Goal: Task Accomplishment & Management: Manage account settings

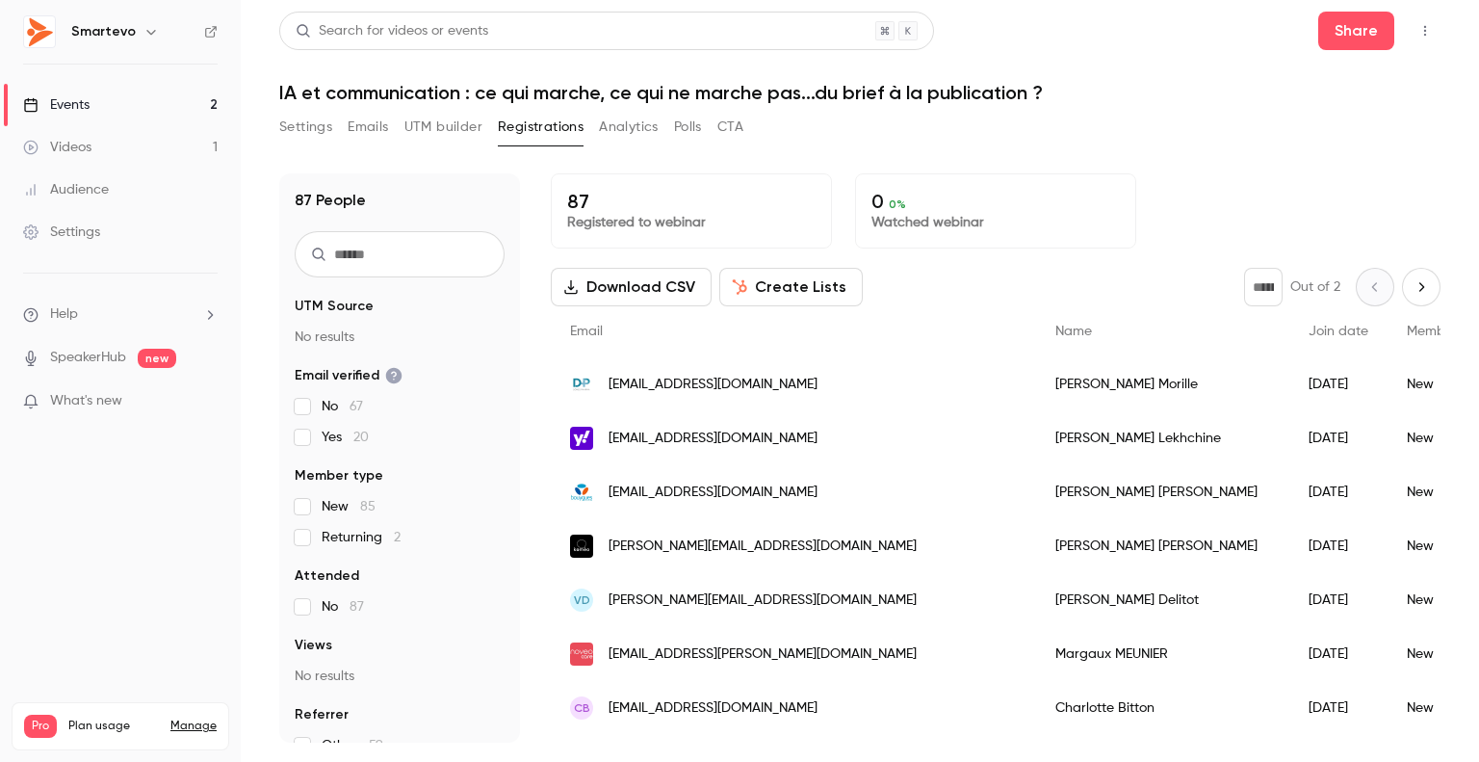
scroll to position [973, 0]
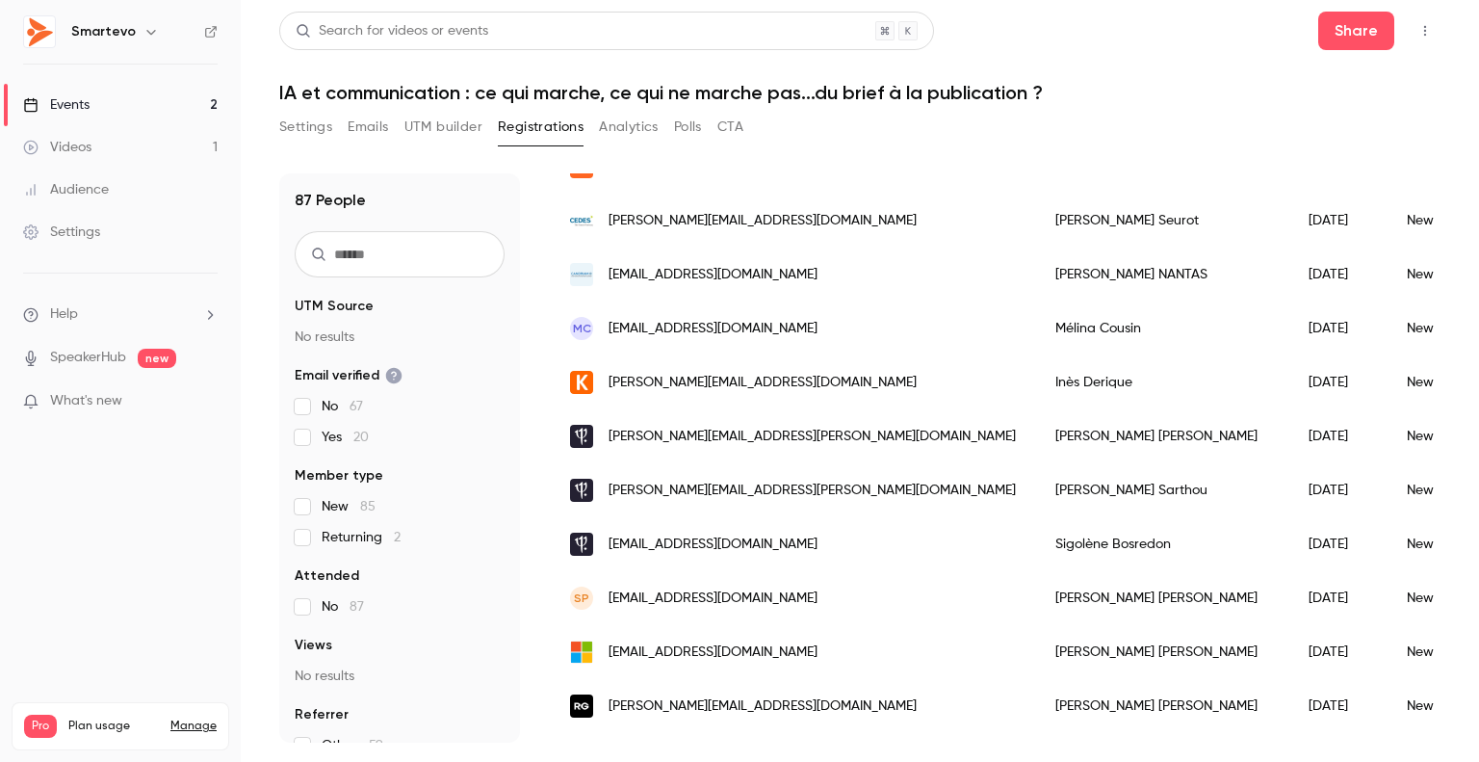
click at [83, 110] on div "Events" at bounding box center [56, 104] width 66 height 19
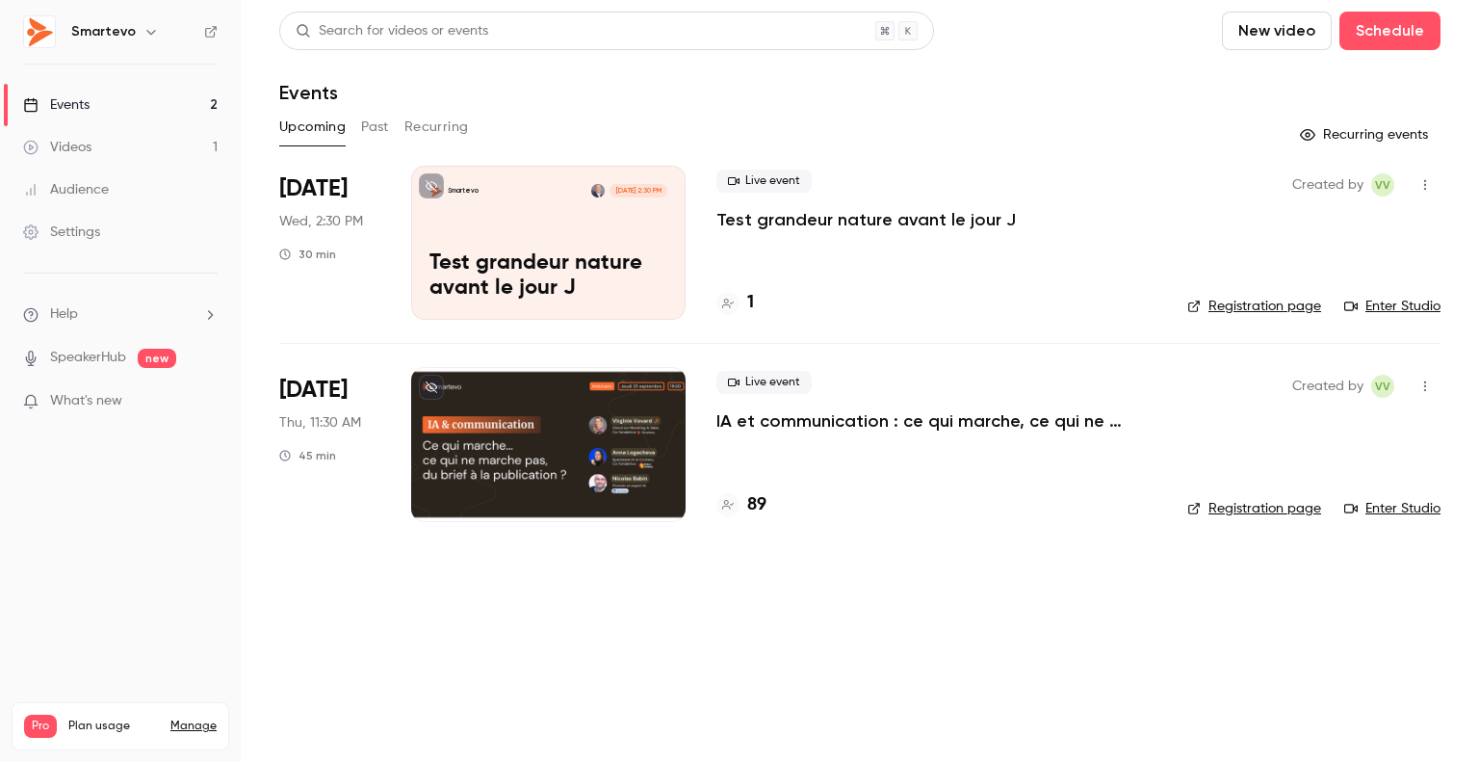
click at [470, 387] on div at bounding box center [548, 444] width 274 height 154
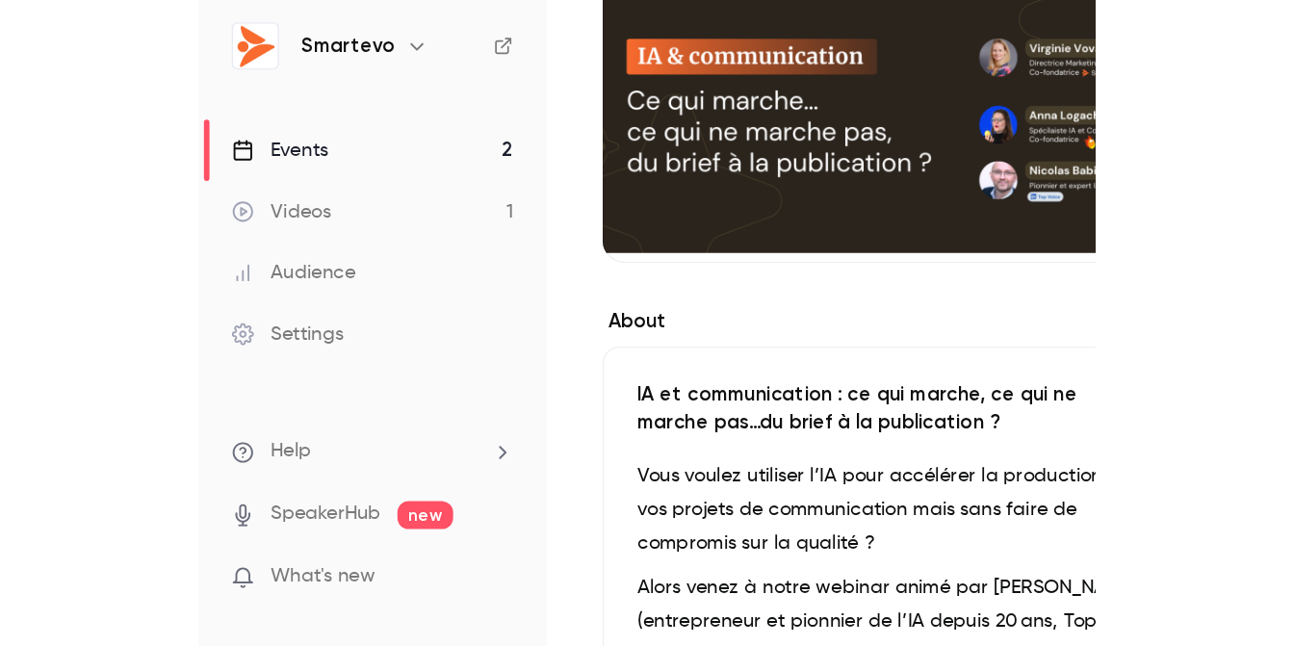
scroll to position [383, 0]
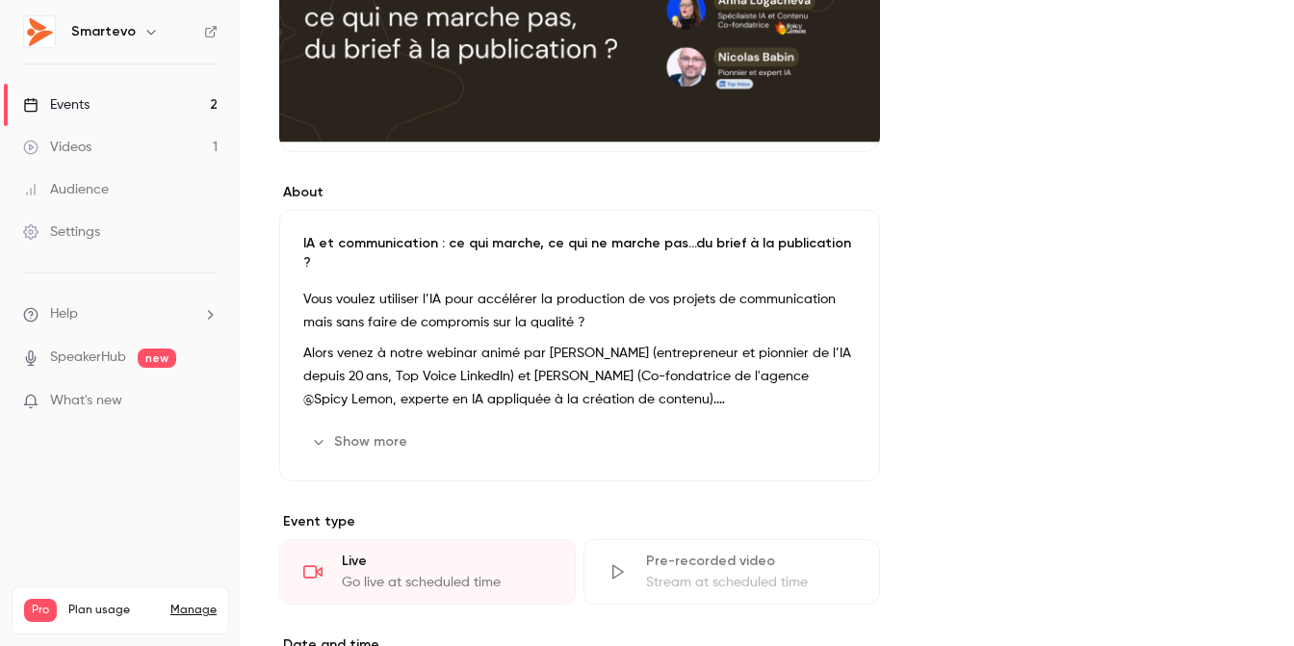
click at [95, 103] on link "Events 2" at bounding box center [120, 105] width 241 height 42
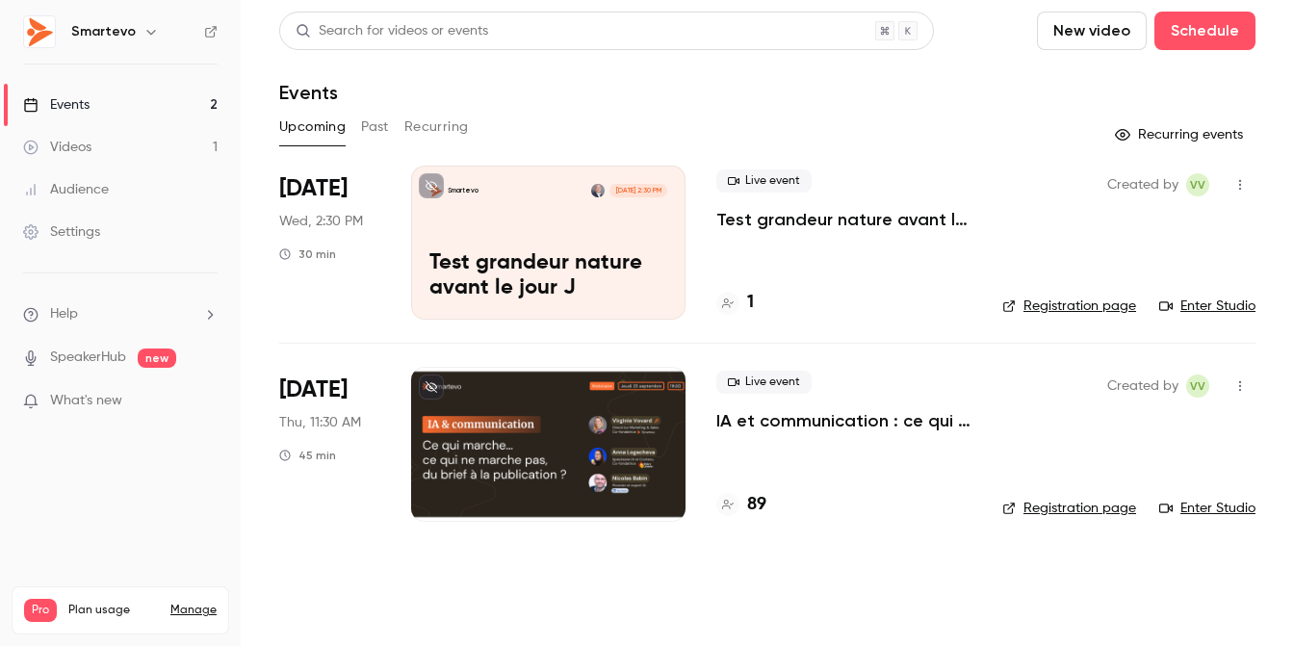
click at [600, 419] on div at bounding box center [548, 444] width 274 height 154
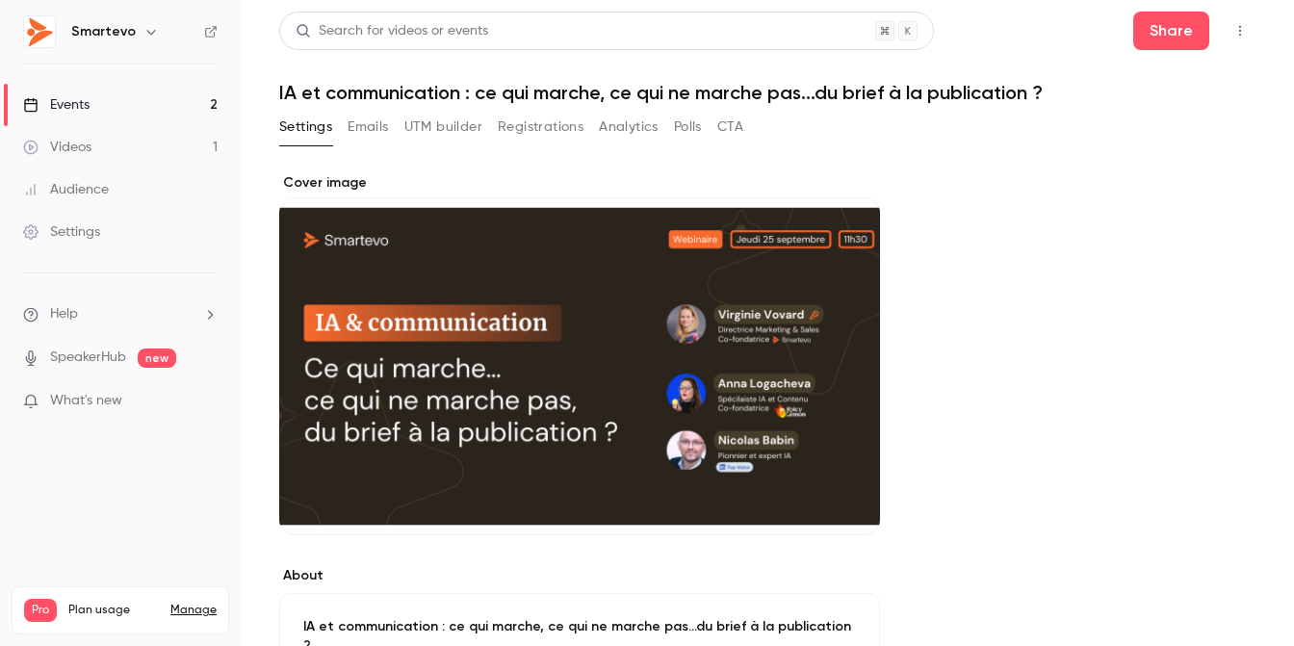
click at [547, 124] on button "Registrations" at bounding box center [541, 127] width 86 height 31
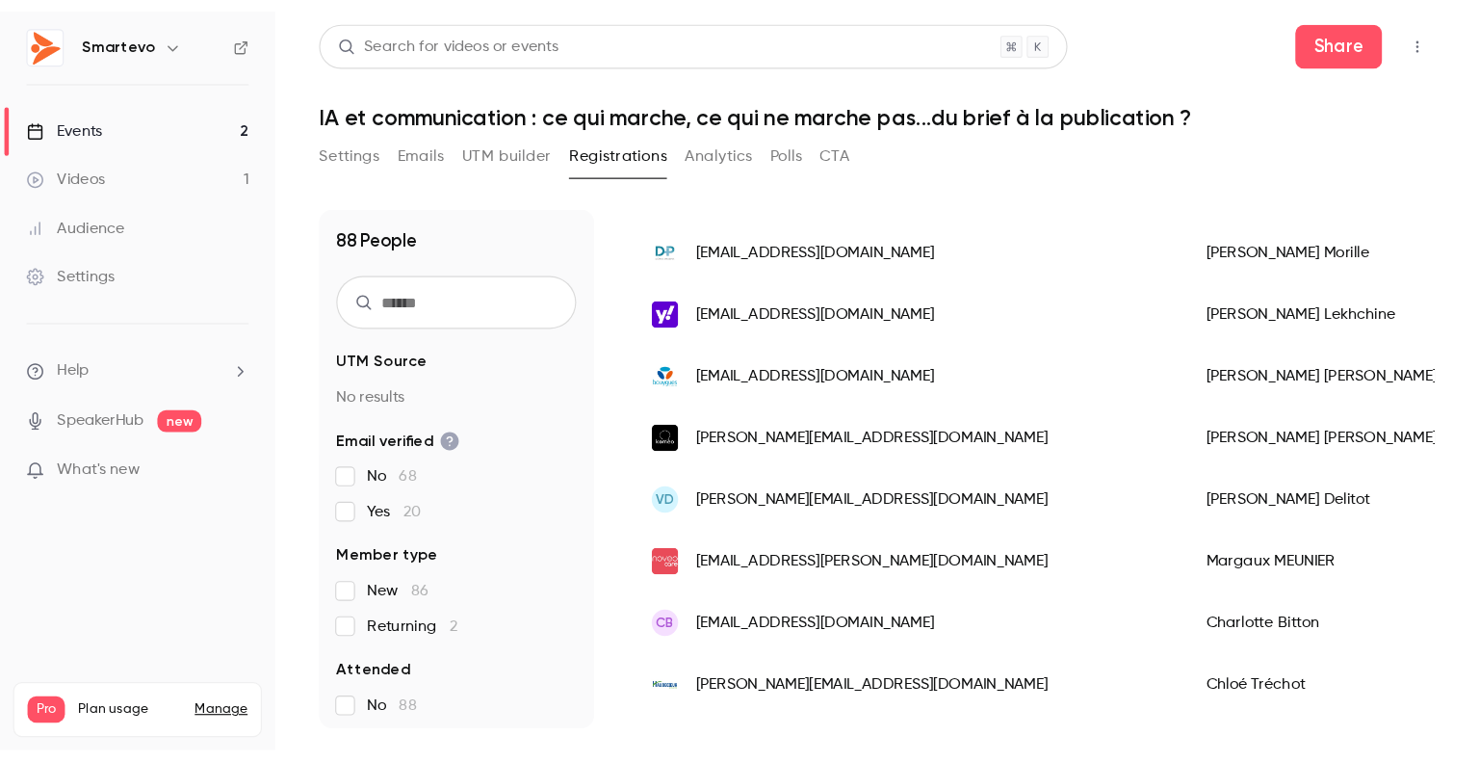
scroll to position [289, 0]
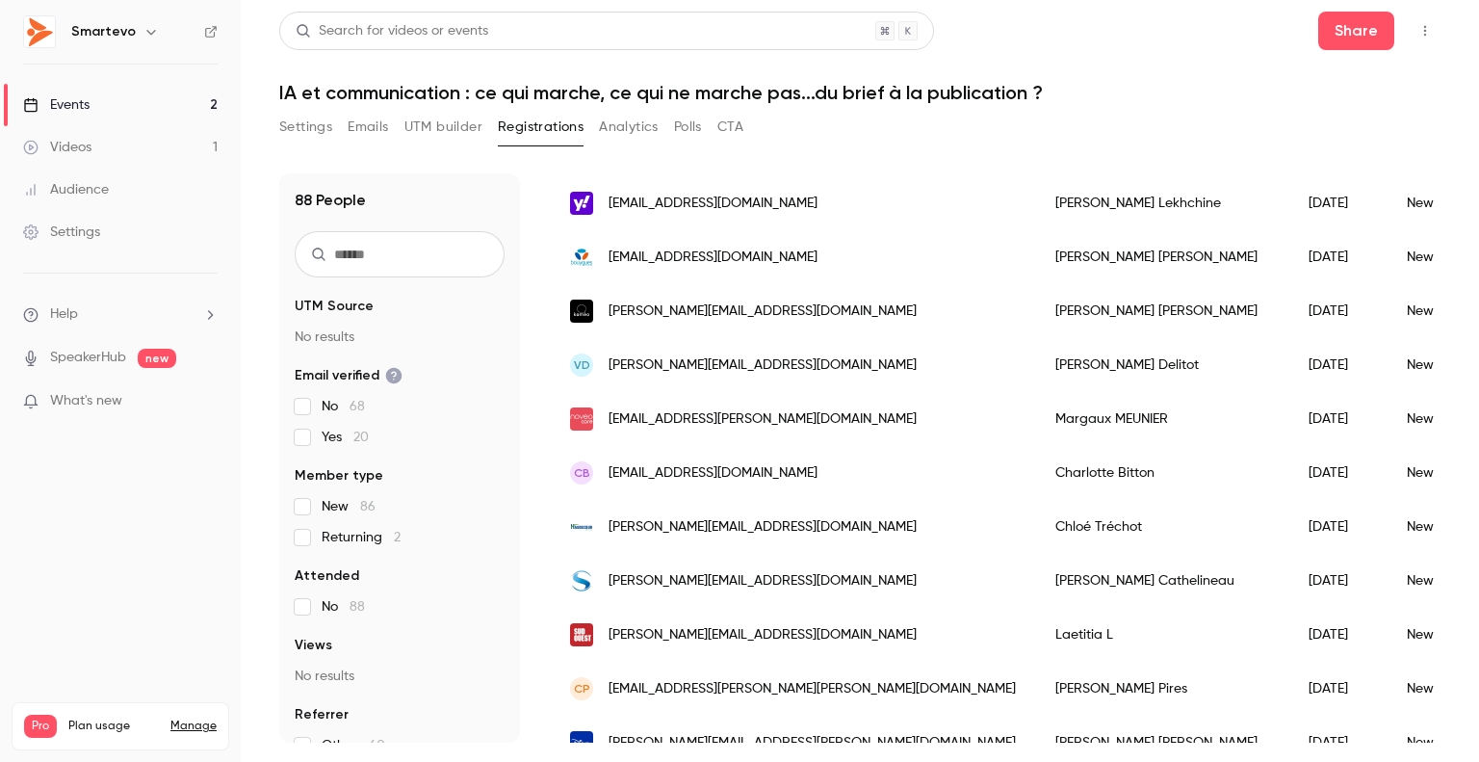
click at [368, 137] on button "Emails" at bounding box center [368, 127] width 40 height 31
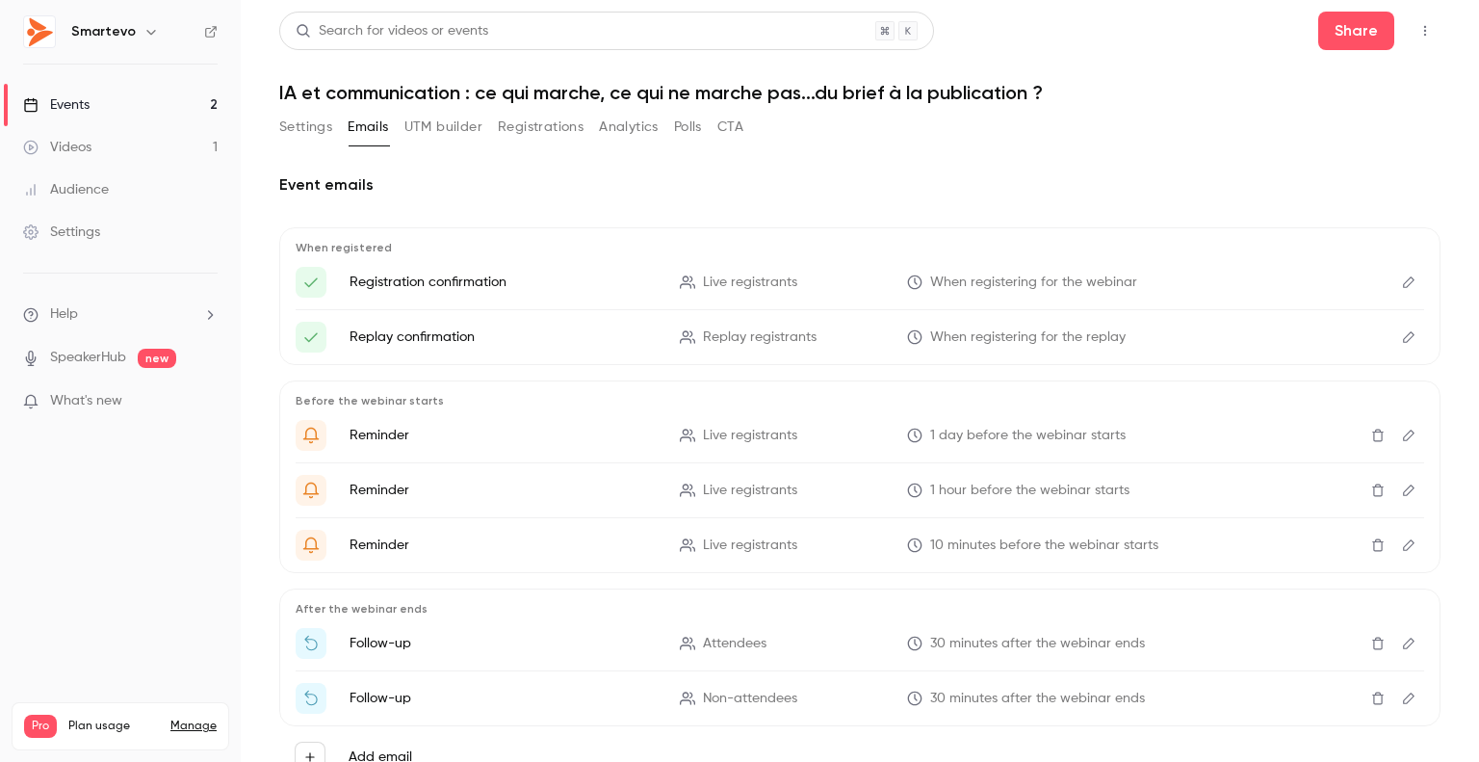
scroll to position [74, 0]
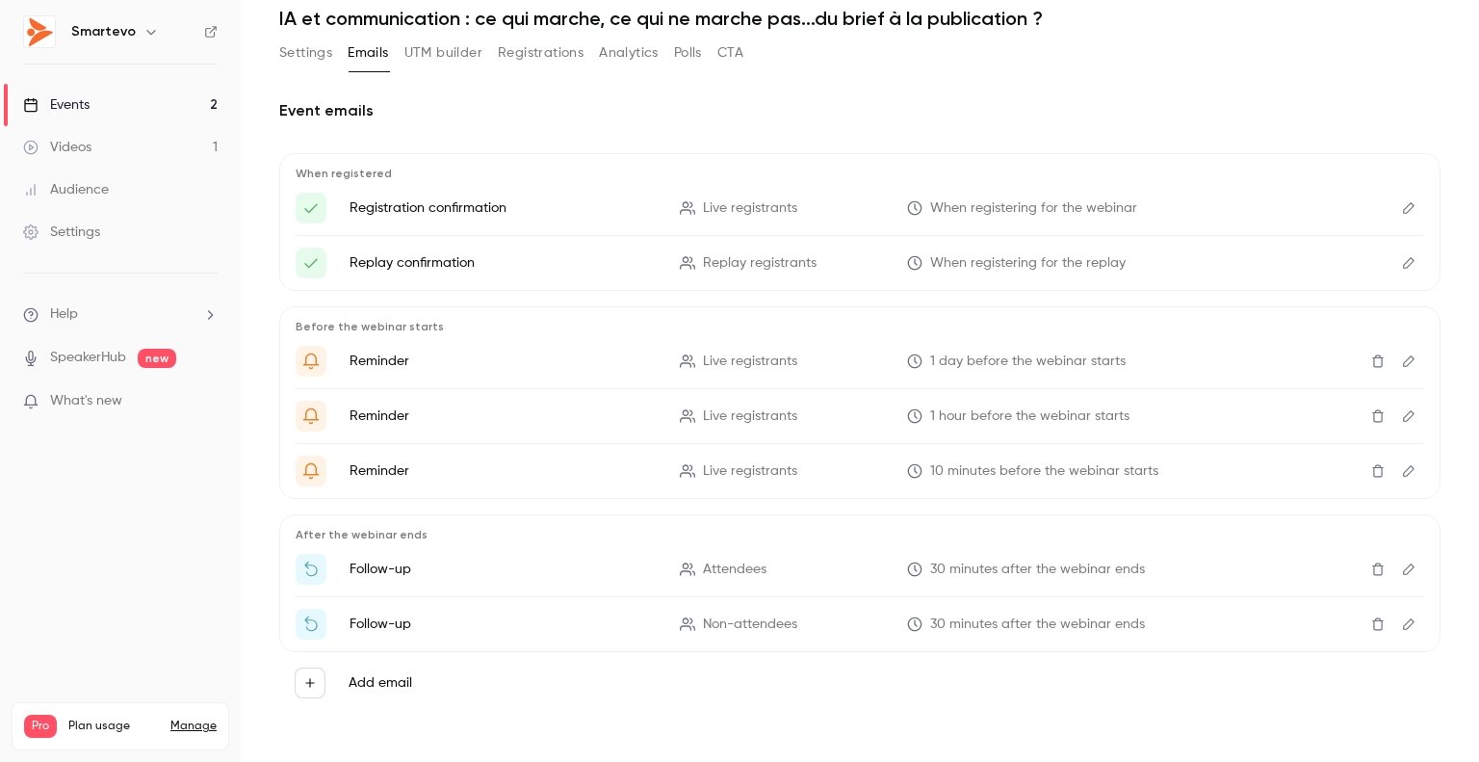
click at [1401, 569] on icon "Edit" at bounding box center [1408, 568] width 15 height 13
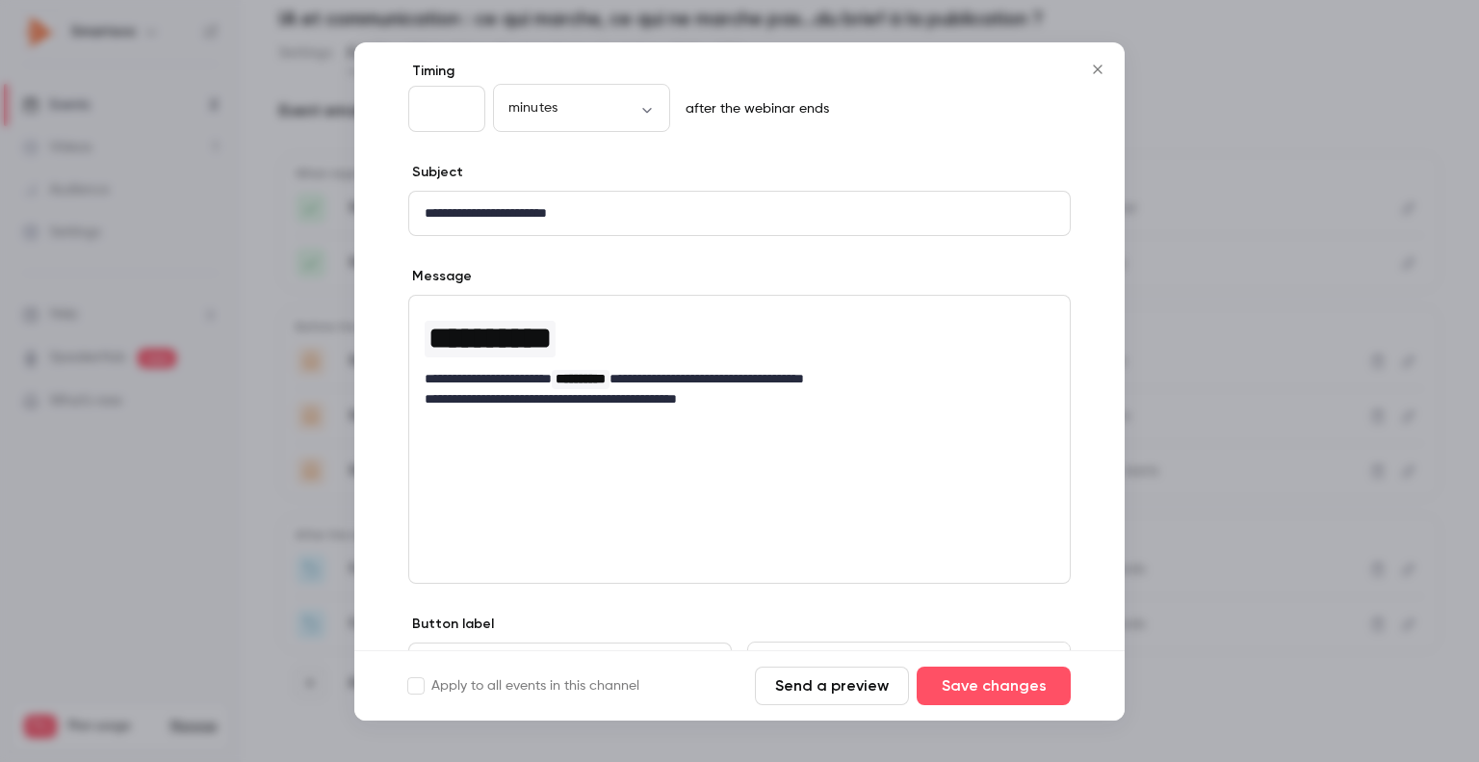
scroll to position [193, 0]
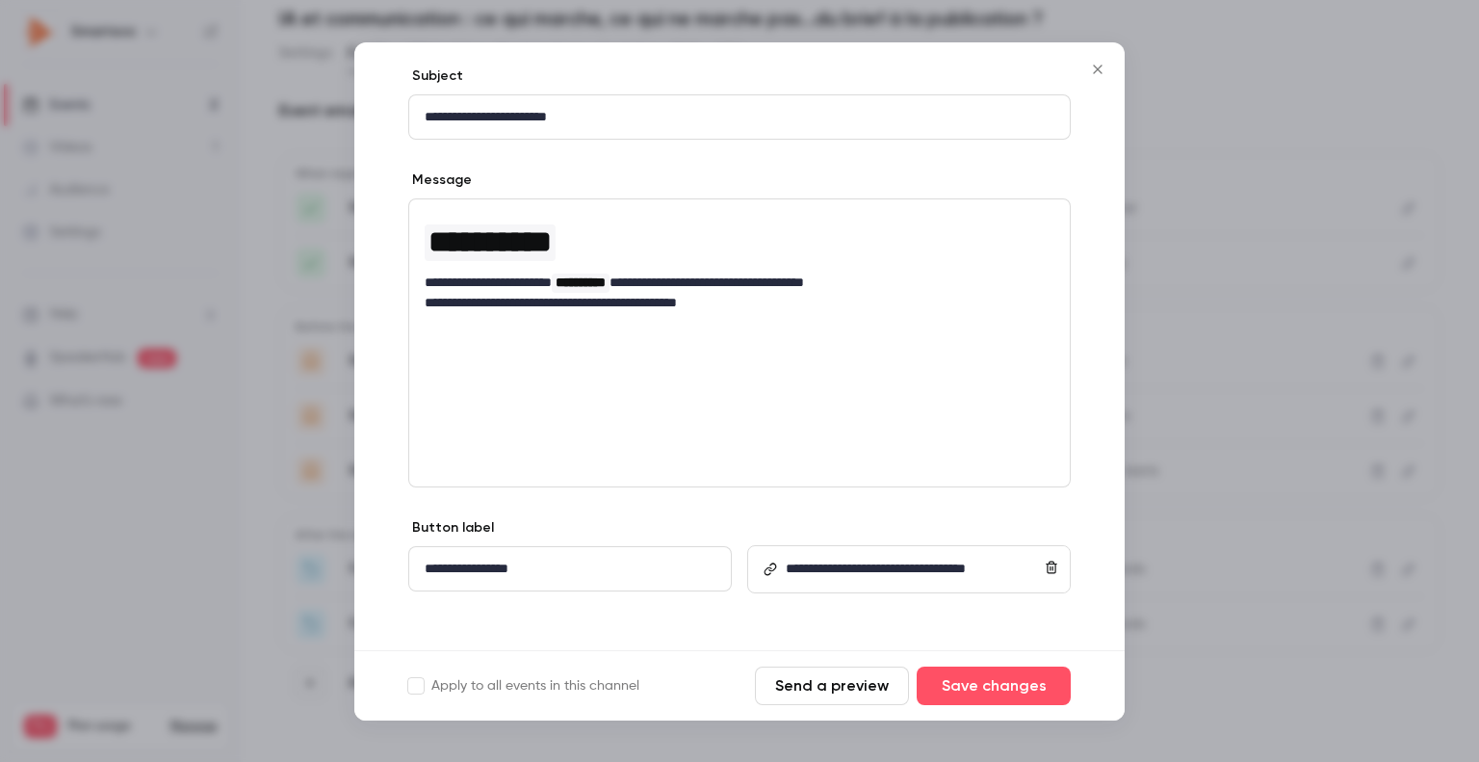
click at [1099, 68] on icon "Close" at bounding box center [1097, 69] width 23 height 15
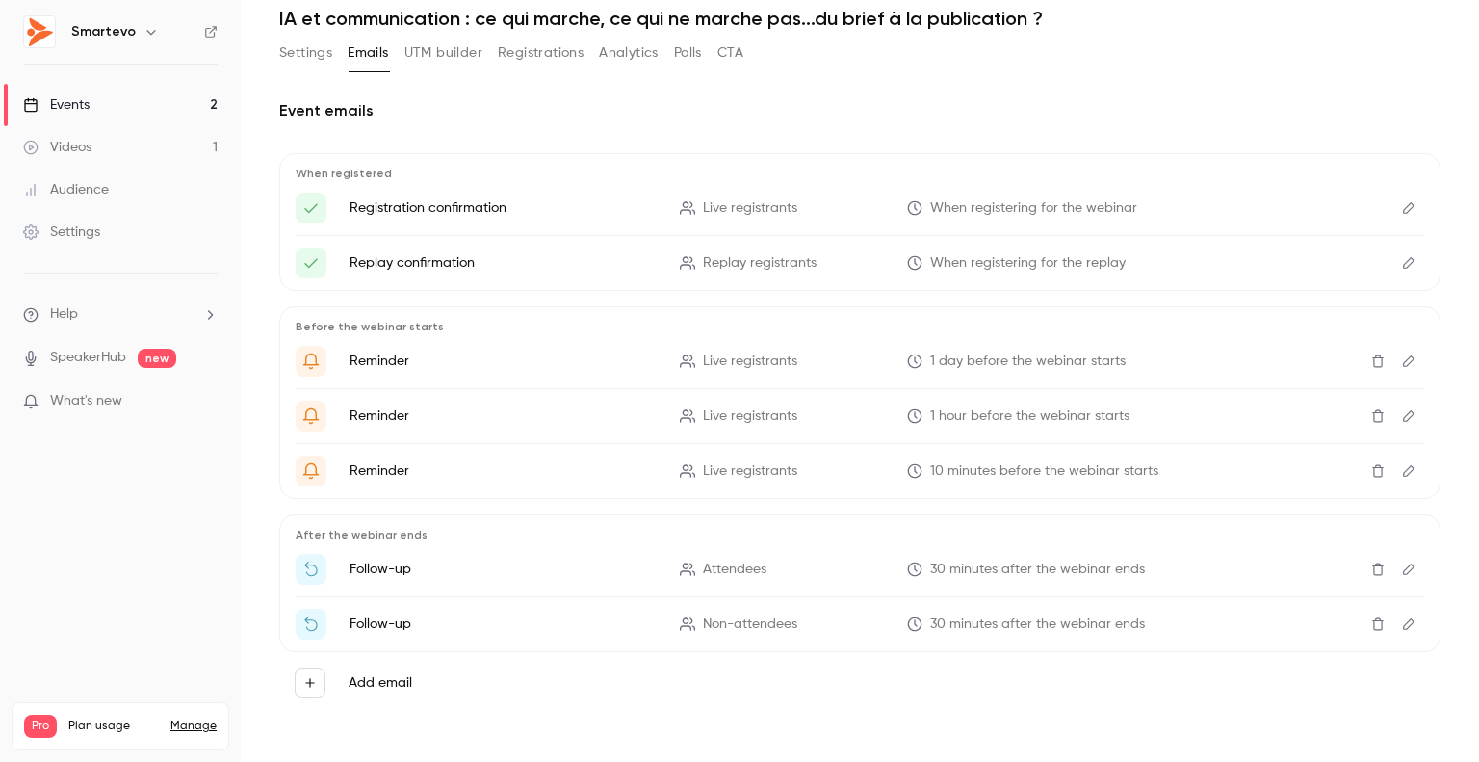
click at [302, 58] on button "Settings" at bounding box center [305, 53] width 53 height 31
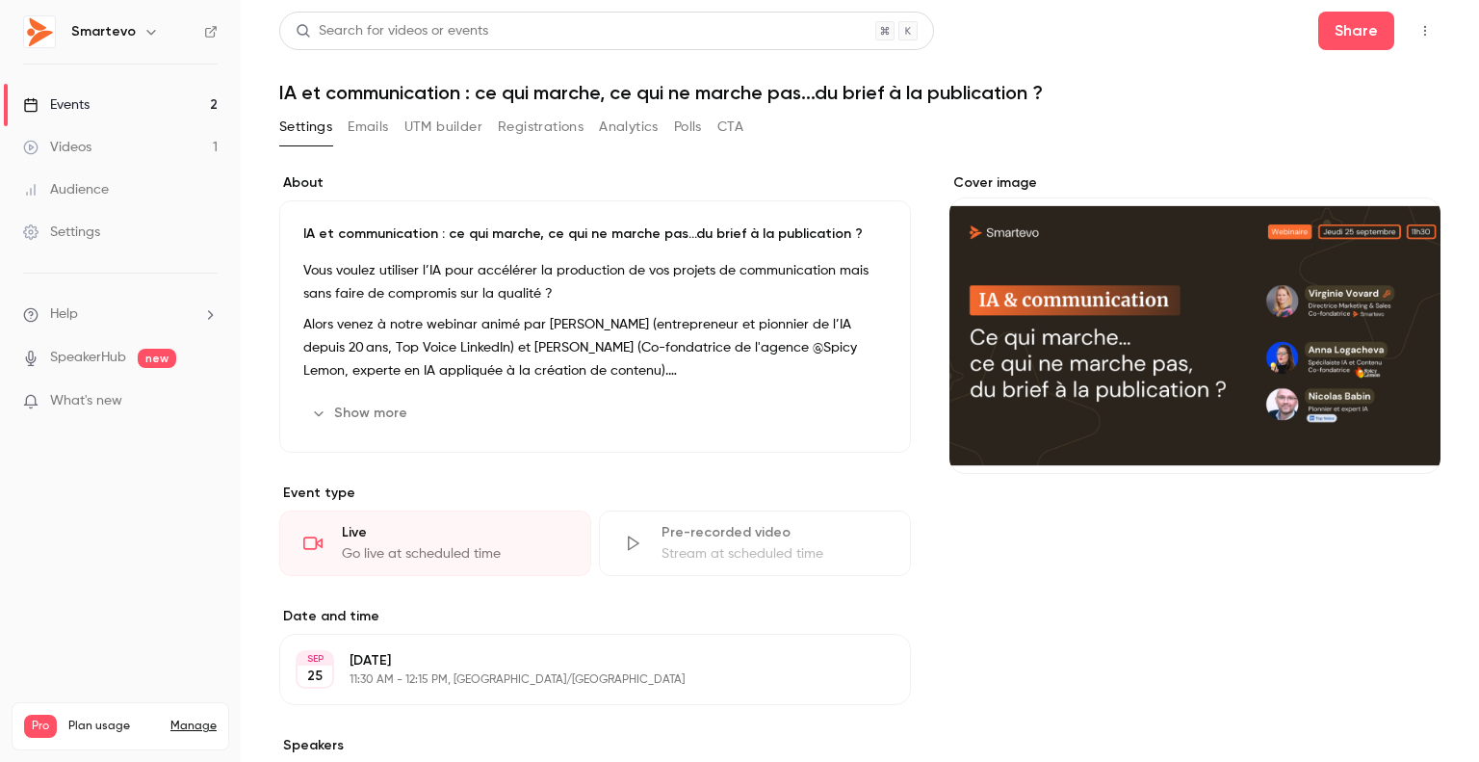
click at [533, 130] on button "Registrations" at bounding box center [541, 127] width 86 height 31
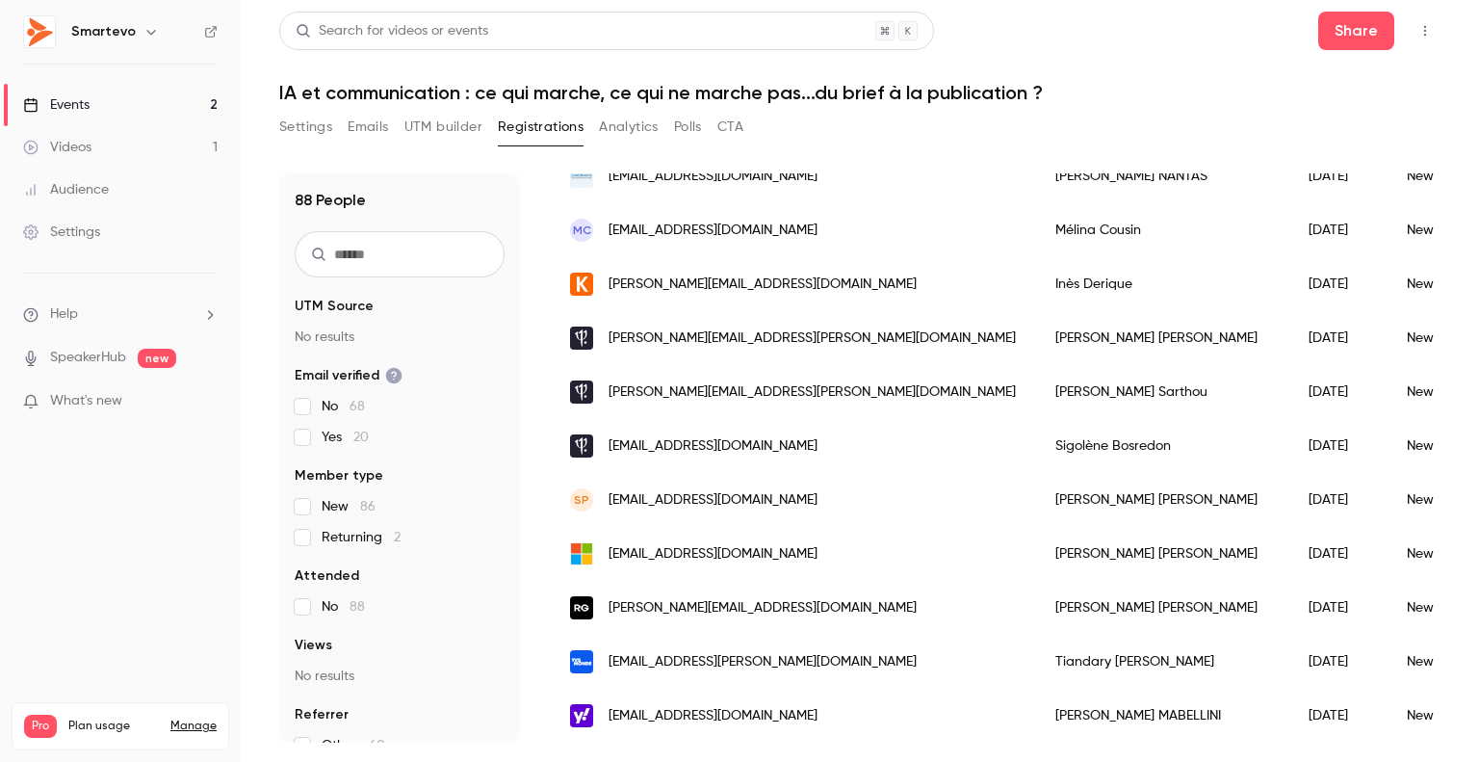
scroll to position [1156, 0]
